Goal: Information Seeking & Learning: Learn about a topic

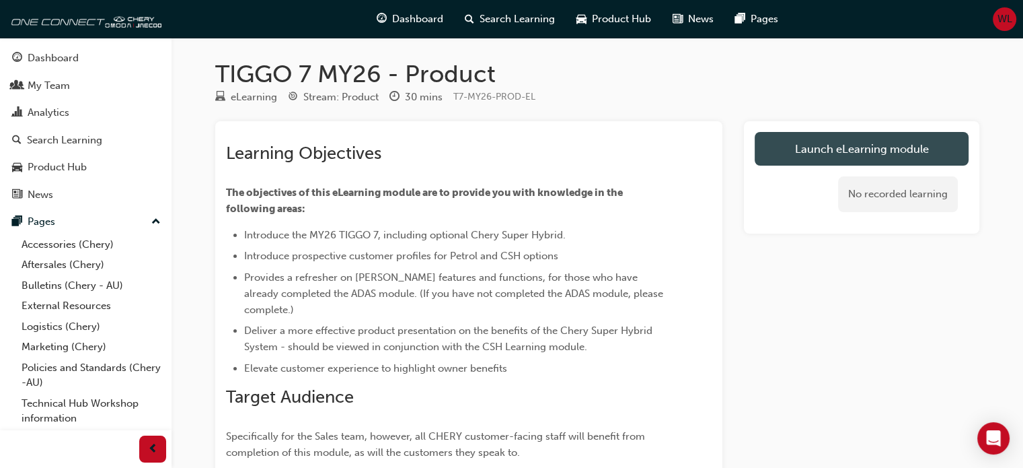
click at [832, 142] on link "Launch eLearning module" at bounding box center [862, 149] width 214 height 34
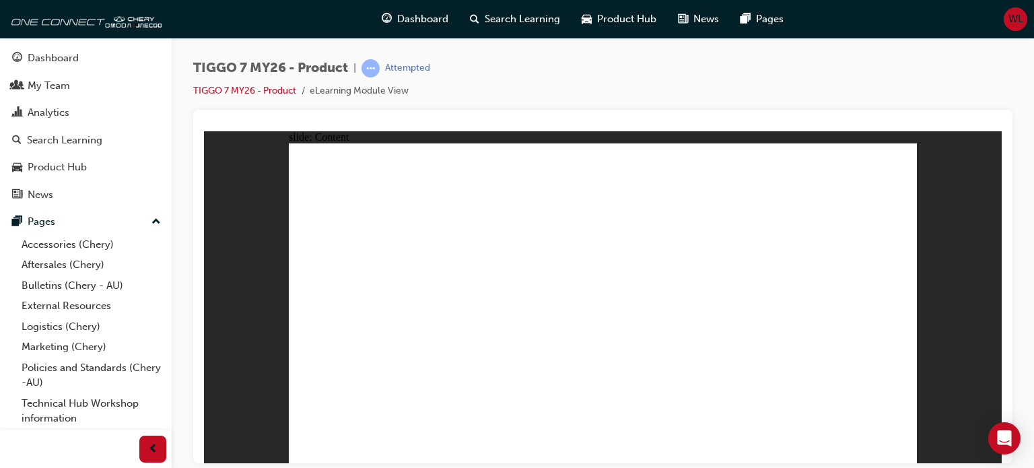
drag, startPoint x: 735, startPoint y: 338, endPoint x: 739, endPoint y: 287, distance: 50.6
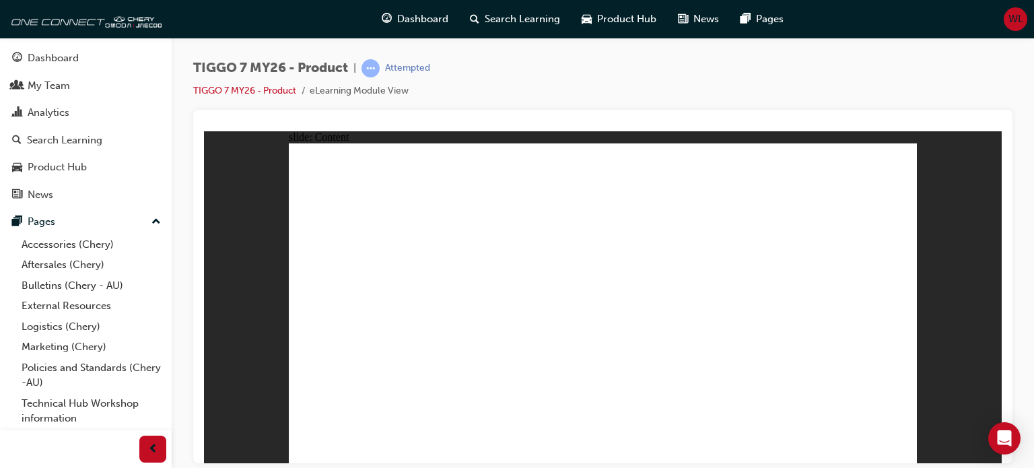
drag, startPoint x: 777, startPoint y: 231, endPoint x: 363, endPoint y: 310, distance: 421.3
drag, startPoint x: 632, startPoint y: 238, endPoint x: 592, endPoint y: 244, distance: 40.2
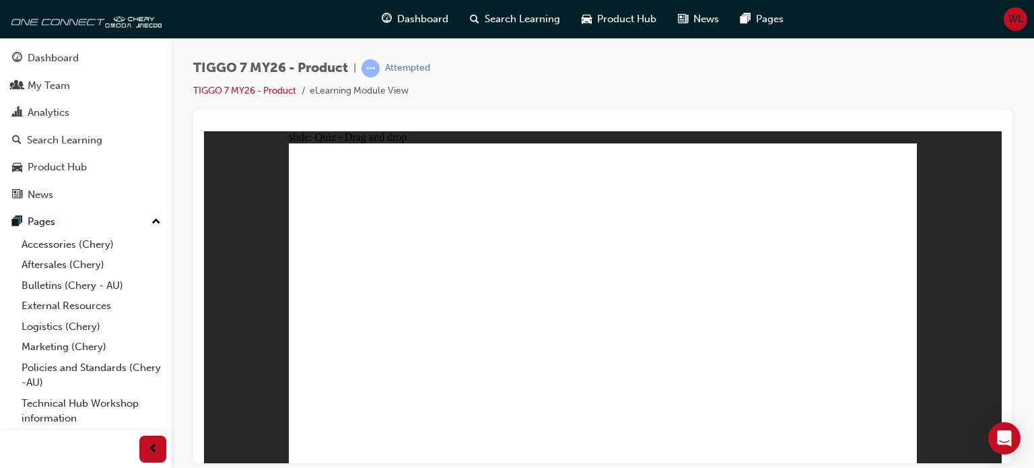
drag, startPoint x: 630, startPoint y: 235, endPoint x: 708, endPoint y: 312, distance: 109.9
drag, startPoint x: 560, startPoint y: 170, endPoint x: 824, endPoint y: 312, distance: 299.6
drag, startPoint x: 738, startPoint y: 155, endPoint x: 571, endPoint y: 262, distance: 198.8
drag, startPoint x: 799, startPoint y: 188, endPoint x: 561, endPoint y: 332, distance: 277.4
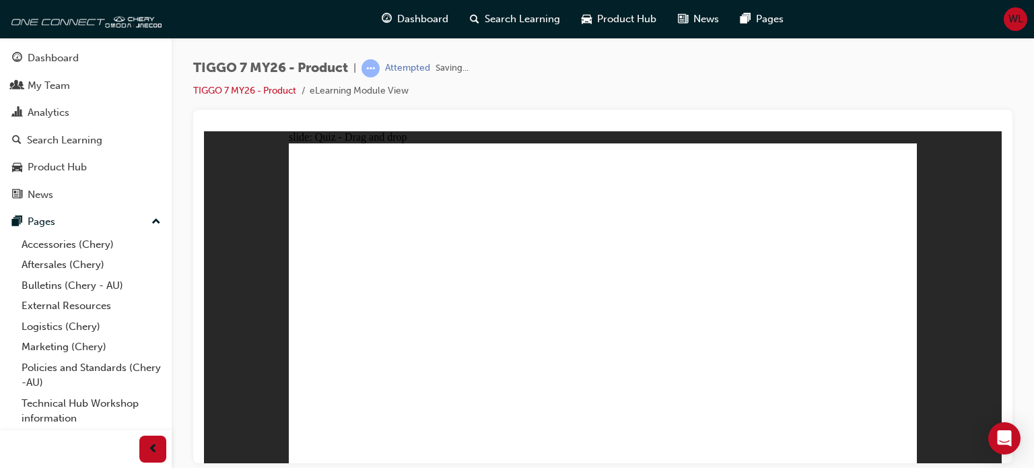
drag, startPoint x: 550, startPoint y: 228, endPoint x: 365, endPoint y: 332, distance: 212.1
drag, startPoint x: 856, startPoint y: 203, endPoint x: 641, endPoint y: 320, distance: 245.1
drag, startPoint x: 704, startPoint y: 226, endPoint x: 626, endPoint y: 364, distance: 158.2
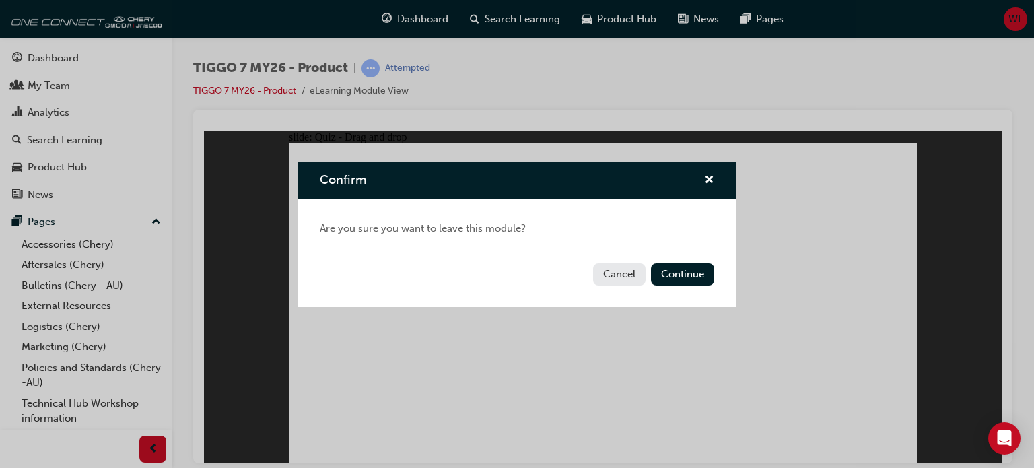
click at [610, 271] on button "Cancel" at bounding box center [619, 274] width 52 height 22
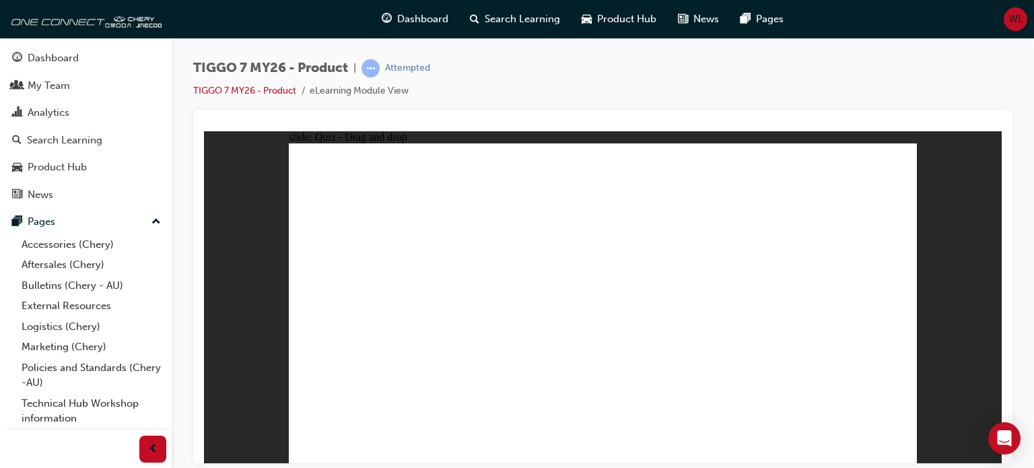
drag, startPoint x: 590, startPoint y: 197, endPoint x: 365, endPoint y: 345, distance: 269.7
drag, startPoint x: 595, startPoint y: 172, endPoint x: 616, endPoint y: 338, distance: 168.2
drag, startPoint x: 614, startPoint y: 340, endPoint x: 361, endPoint y: 358, distance: 253.7
drag, startPoint x: 722, startPoint y: 225, endPoint x: 354, endPoint y: 353, distance: 389.9
drag, startPoint x: 662, startPoint y: 227, endPoint x: 616, endPoint y: 345, distance: 125.7
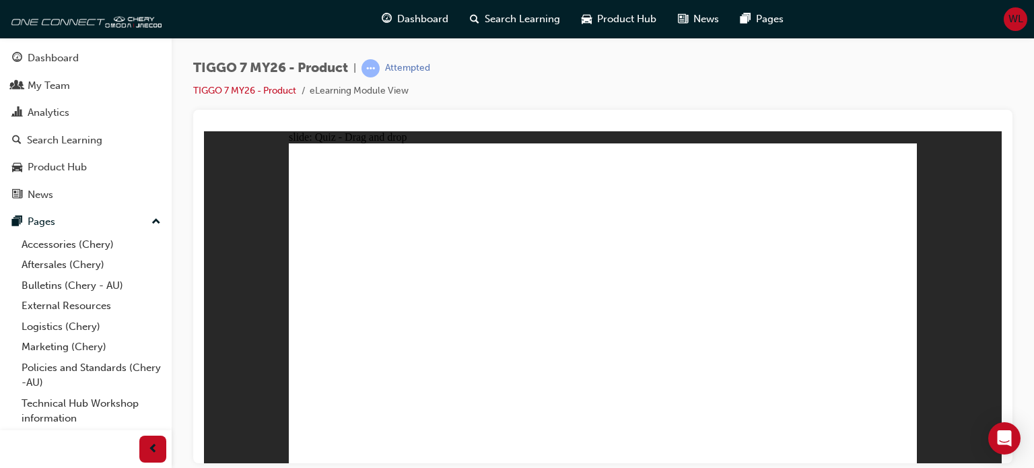
drag, startPoint x: 656, startPoint y: 206, endPoint x: 665, endPoint y: 345, distance: 139.6
drag, startPoint x: 731, startPoint y: 196, endPoint x: 359, endPoint y: 356, distance: 404.5
drag, startPoint x: 460, startPoint y: 338, endPoint x: 717, endPoint y: 339, distance: 257.7
drag, startPoint x: 774, startPoint y: 233, endPoint x: 353, endPoint y: 355, distance: 438.5
drag, startPoint x: 605, startPoint y: 345, endPoint x: 657, endPoint y: 206, distance: 148.2
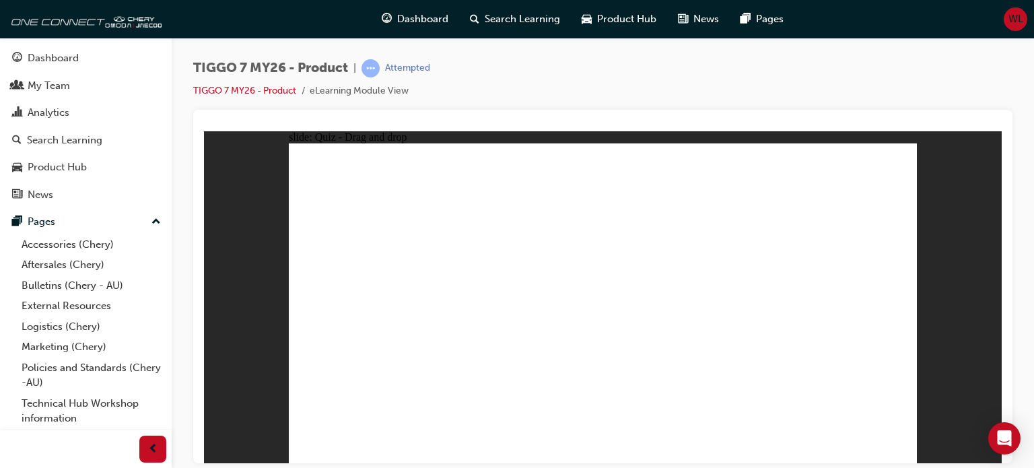
drag, startPoint x: 614, startPoint y: 338, endPoint x: 721, endPoint y: 258, distance: 134.2
drag, startPoint x: 611, startPoint y: 343, endPoint x: 663, endPoint y: 257, distance: 99.9
drag, startPoint x: 859, startPoint y: 199, endPoint x: 614, endPoint y: 343, distance: 283.5
drag, startPoint x: 649, startPoint y: 170, endPoint x: 598, endPoint y: 353, distance: 190.0
drag, startPoint x: 858, startPoint y: 171, endPoint x: 365, endPoint y: 363, distance: 529.4
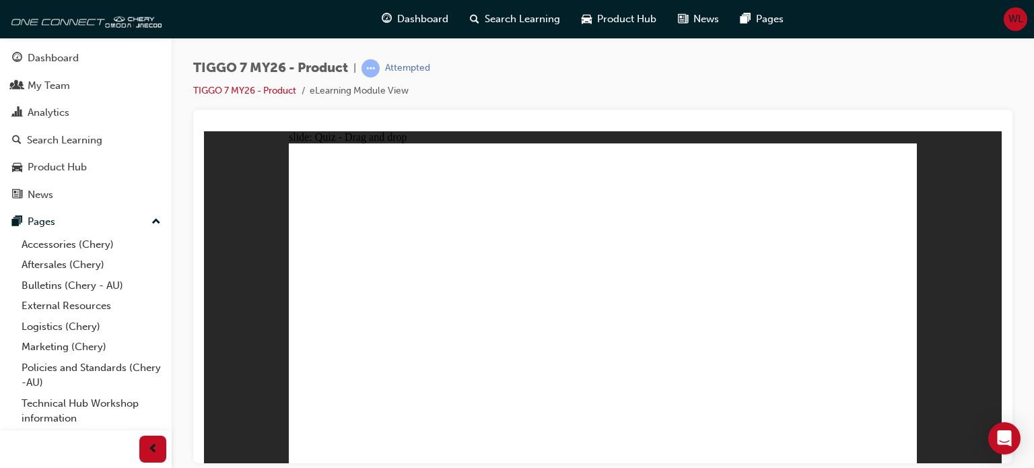
drag, startPoint x: 722, startPoint y: 223, endPoint x: 716, endPoint y: 340, distance: 117.9
drag, startPoint x: 721, startPoint y: 175, endPoint x: 416, endPoint y: 359, distance: 356.2
drag, startPoint x: 663, startPoint y: 198, endPoint x: 721, endPoint y: 371, distance: 182.6
drag, startPoint x: 651, startPoint y: 229, endPoint x: 463, endPoint y: 364, distance: 231.5
drag, startPoint x: 791, startPoint y: 199, endPoint x: 522, endPoint y: 355, distance: 310.6
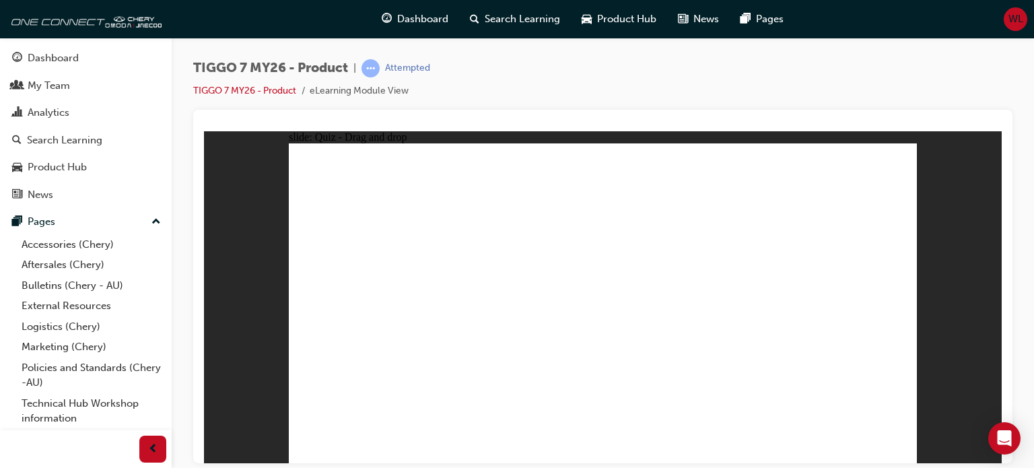
drag, startPoint x: 797, startPoint y: 173, endPoint x: 612, endPoint y: 359, distance: 262.6
drag, startPoint x: 851, startPoint y: 197, endPoint x: 768, endPoint y: 314, distance: 142.4
drag, startPoint x: 738, startPoint y: 194, endPoint x: 448, endPoint y: 287, distance: 304.7
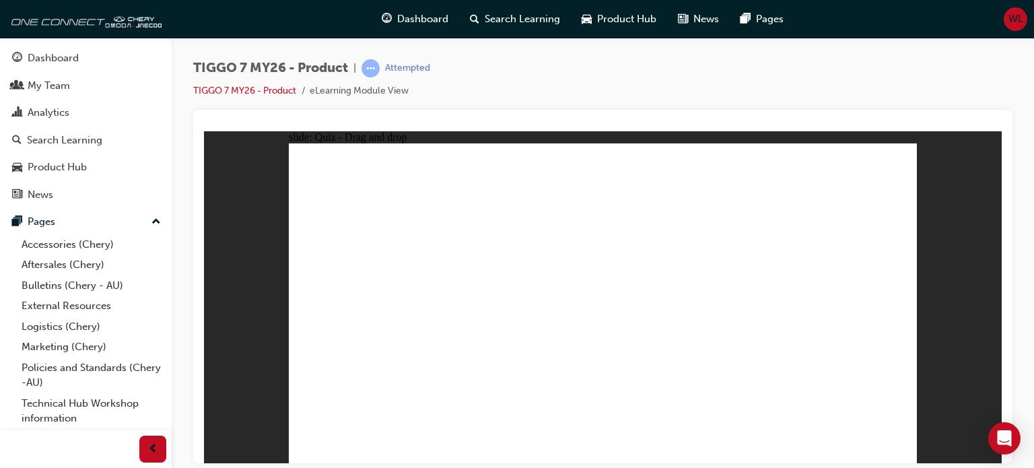
drag, startPoint x: 563, startPoint y: 221, endPoint x: 435, endPoint y: 321, distance: 162.6
radio input "true"
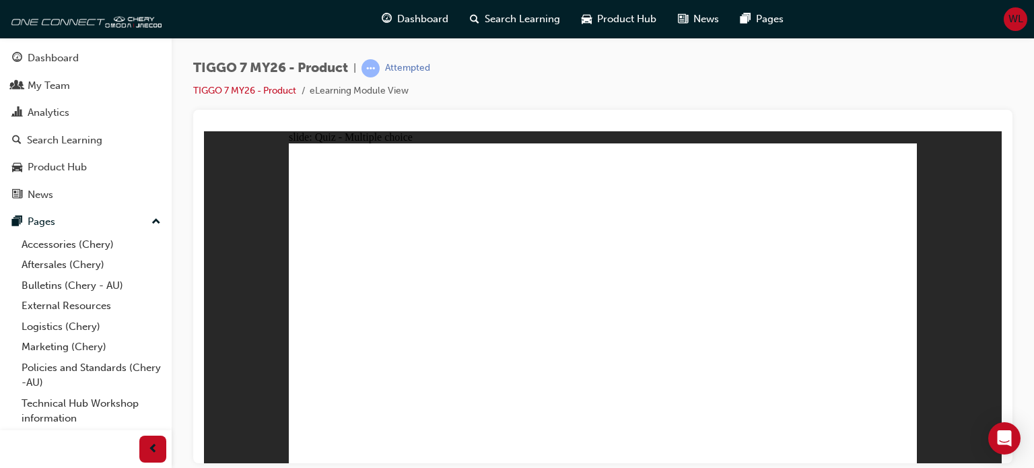
drag, startPoint x: 606, startPoint y: 170, endPoint x: 637, endPoint y: 334, distance: 167.2
drag, startPoint x: 725, startPoint y: 216, endPoint x: 643, endPoint y: 347, distance: 154.8
drag, startPoint x: 825, startPoint y: 200, endPoint x: 614, endPoint y: 348, distance: 257.4
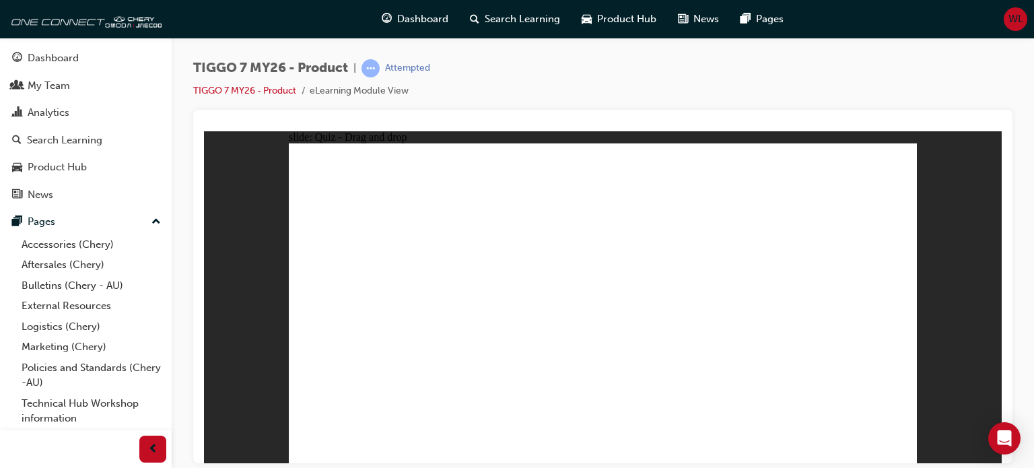
drag, startPoint x: 600, startPoint y: 194, endPoint x: 740, endPoint y: 339, distance: 201.3
drag, startPoint x: 709, startPoint y: 187, endPoint x: 610, endPoint y: 380, distance: 217.0
drag, startPoint x: 696, startPoint y: 242, endPoint x: 629, endPoint y: 359, distance: 135.0
drag, startPoint x: 713, startPoint y: 170, endPoint x: 737, endPoint y: 361, distance: 193.2
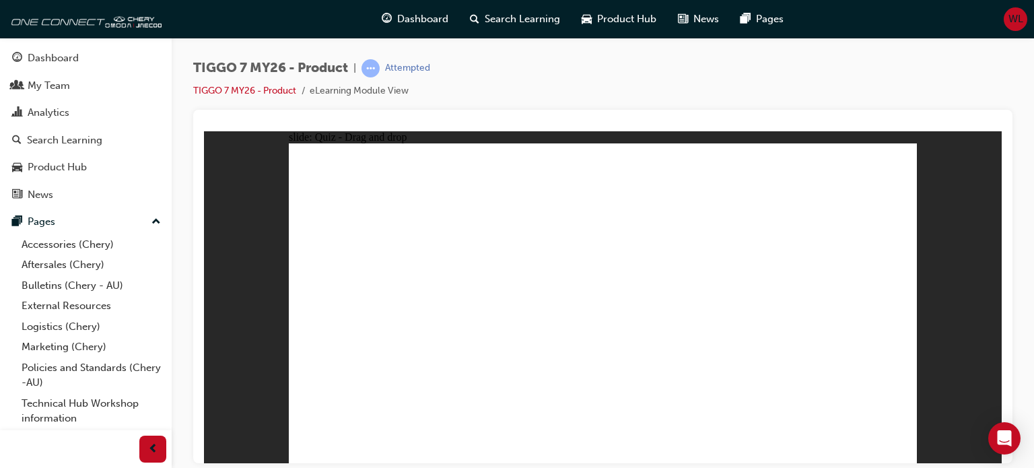
drag, startPoint x: 829, startPoint y: 172, endPoint x: 619, endPoint y: 386, distance: 299.3
radio input "true"
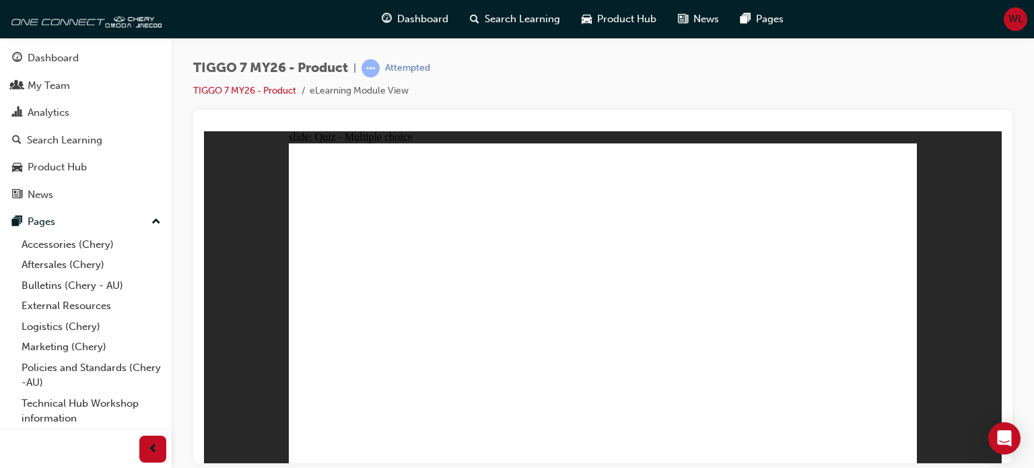
drag, startPoint x: 842, startPoint y: 170, endPoint x: 363, endPoint y: 316, distance: 500.0
drag, startPoint x: 718, startPoint y: 165, endPoint x: 490, endPoint y: 308, distance: 269.0
drag, startPoint x: 581, startPoint y: 175, endPoint x: 724, endPoint y: 317, distance: 201.7
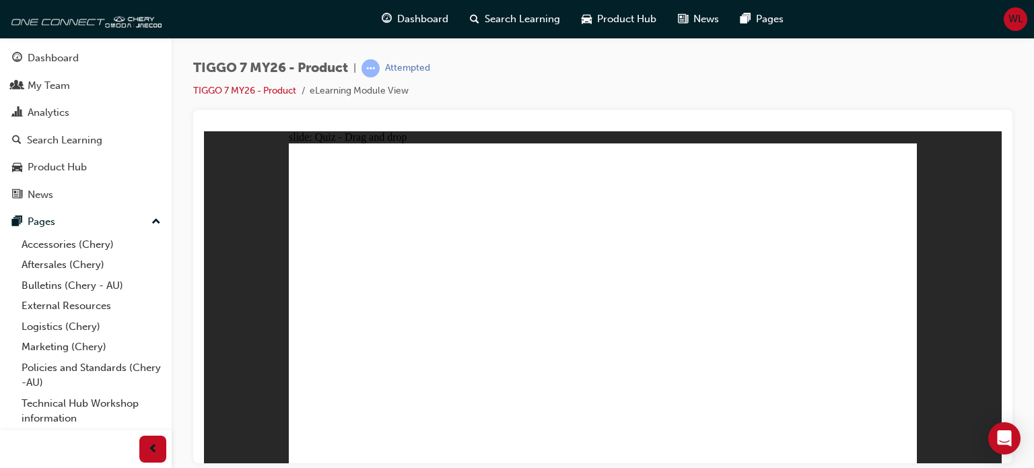
drag, startPoint x: 781, startPoint y: 223, endPoint x: 853, endPoint y: 305, distance: 108.7
drag, startPoint x: 631, startPoint y: 226, endPoint x: 587, endPoint y: 305, distance: 90.4
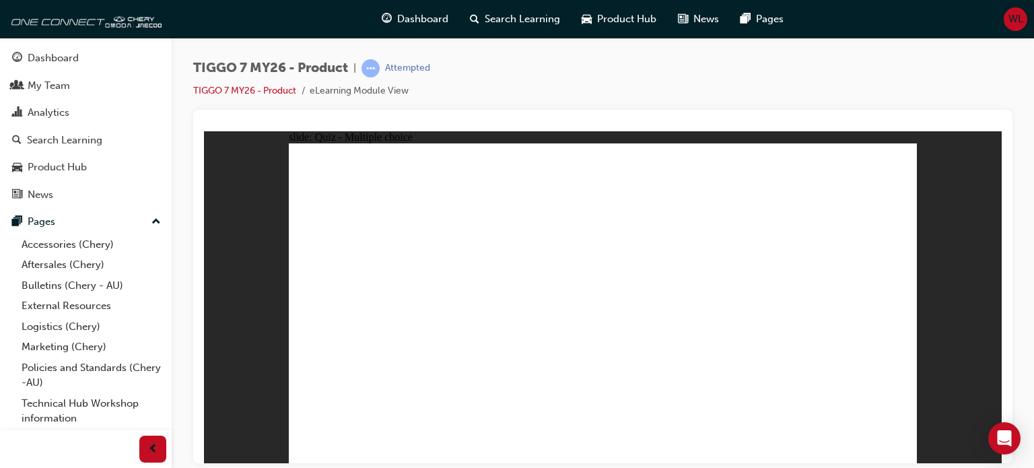
radio input "true"
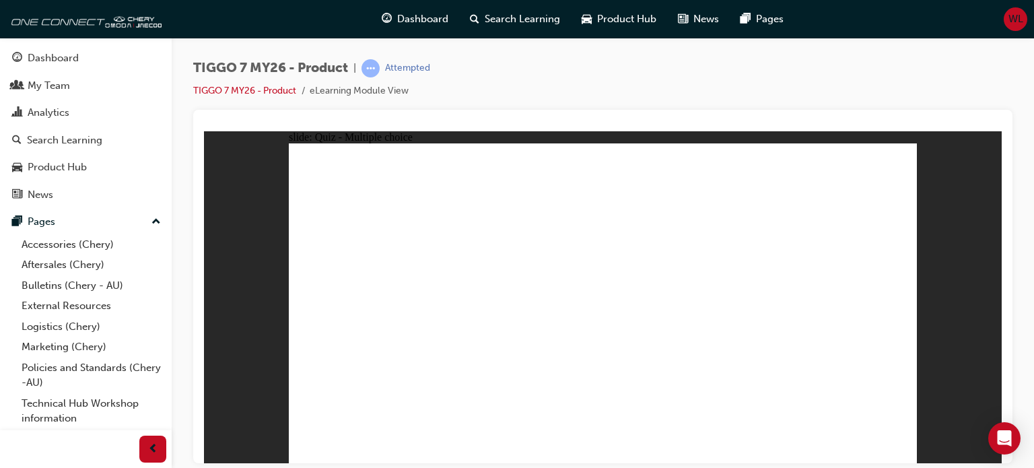
drag, startPoint x: 575, startPoint y: 168, endPoint x: 839, endPoint y: 314, distance: 302.4
